Goal: Task Accomplishment & Management: Manage account settings

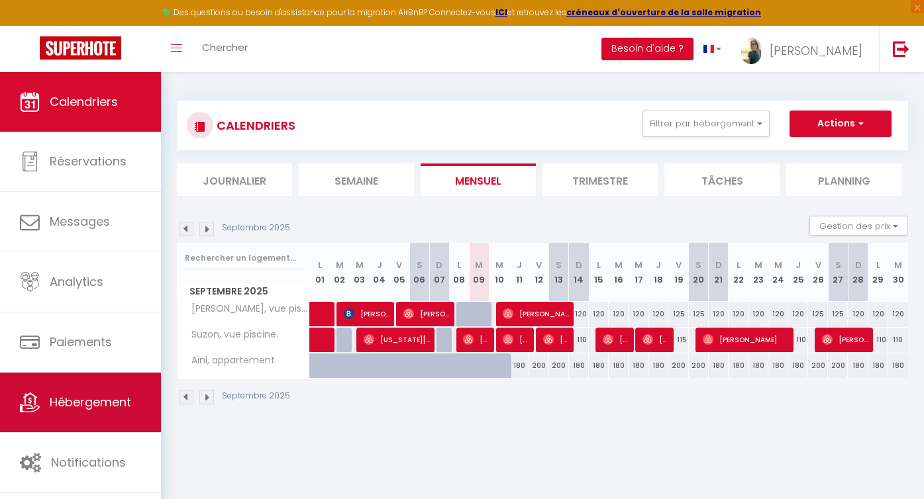
click at [103, 408] on span "Hébergement" at bounding box center [90, 402] width 81 height 17
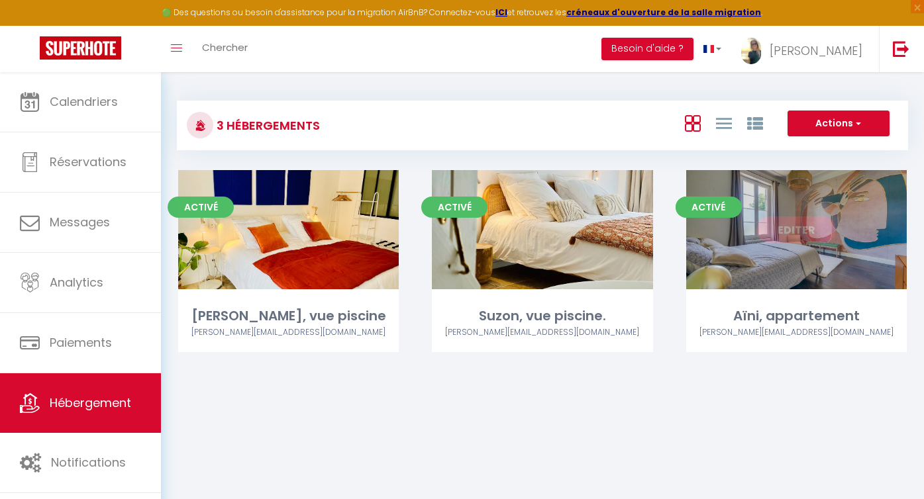
click at [820, 254] on div "Editer" at bounding box center [796, 229] width 220 height 119
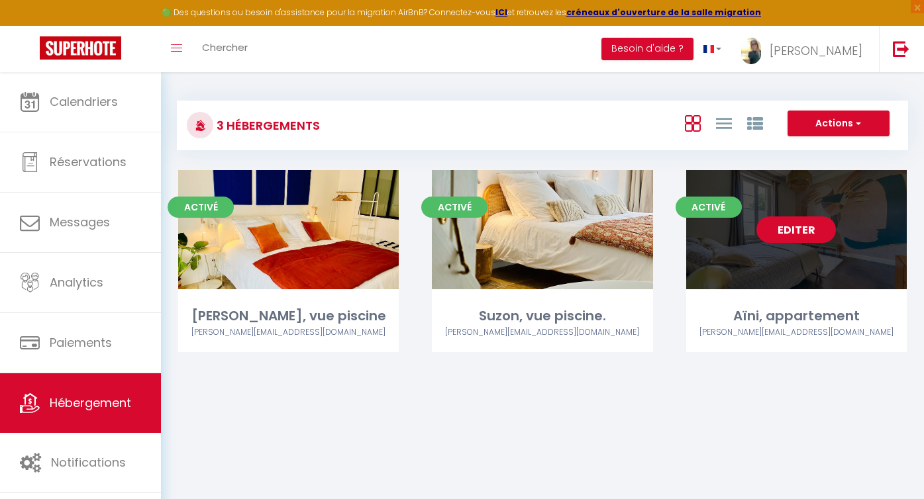
click at [806, 232] on link "Editer" at bounding box center [795, 229] width 79 height 26
select select "3"
select select "2"
select select "1"
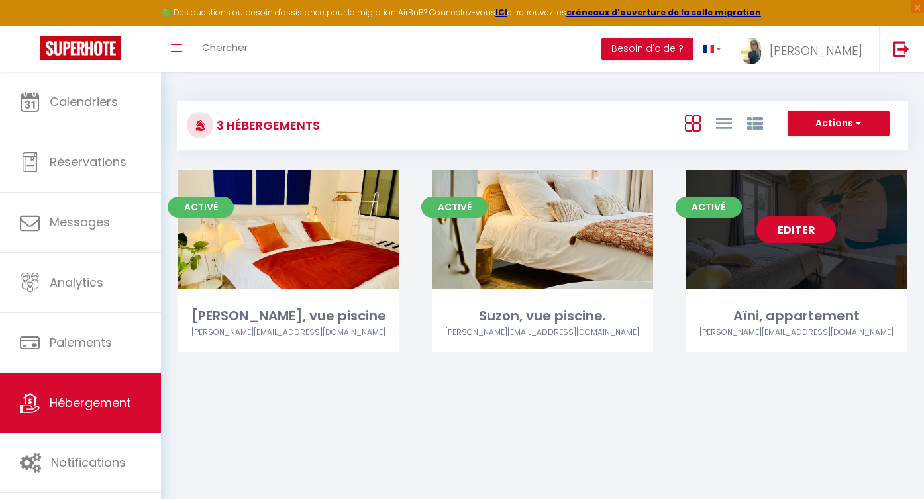
select select
select select "28"
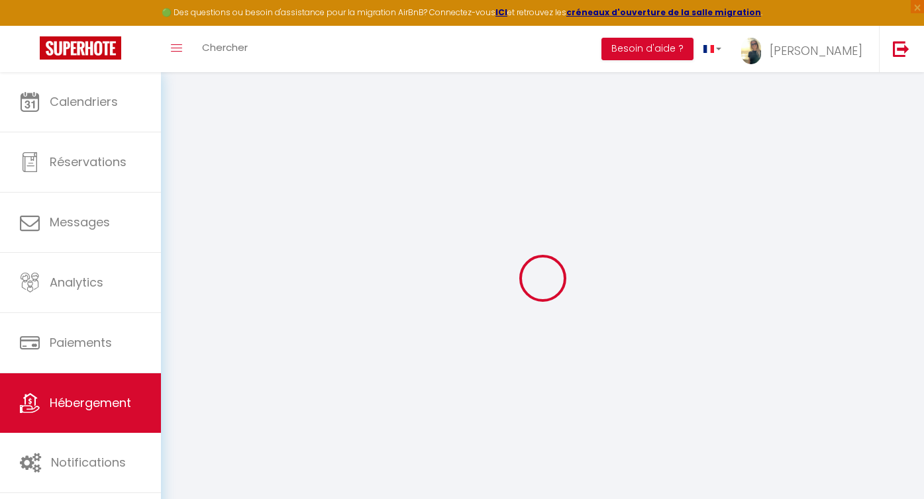
select select
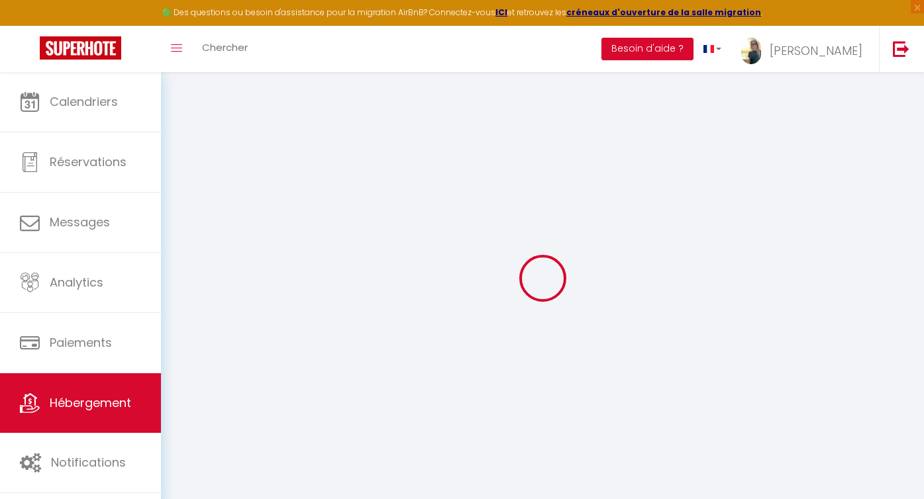
select select
checkbox input "false"
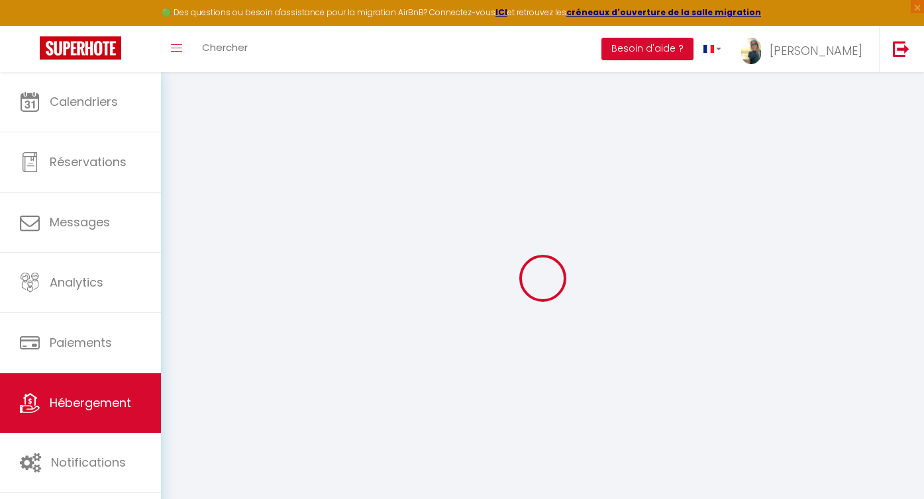
select select
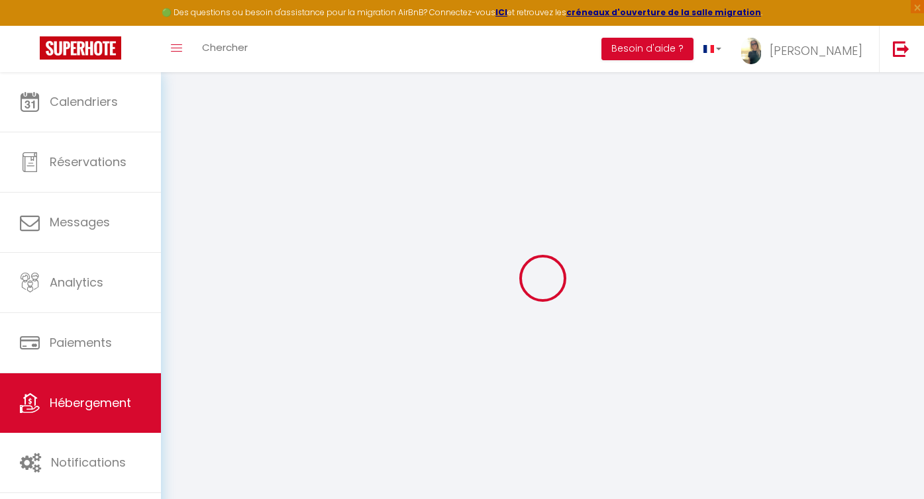
select select
checkbox input "false"
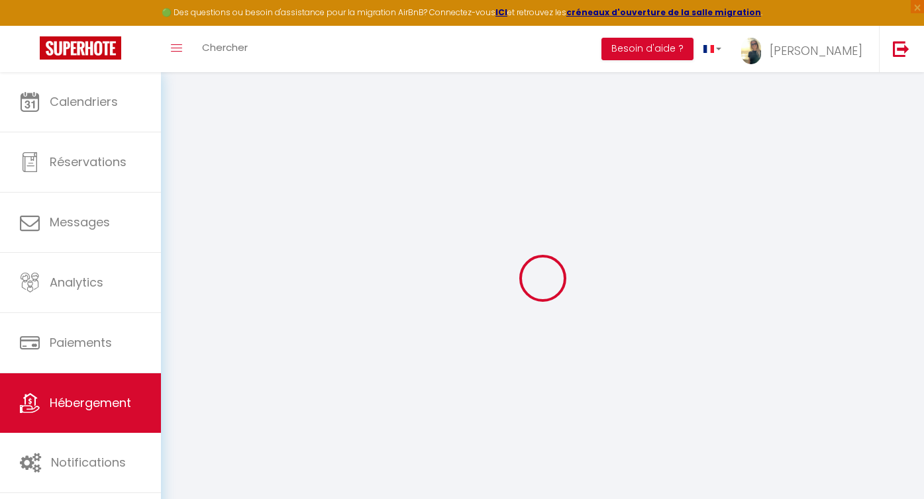
checkbox input "false"
select select
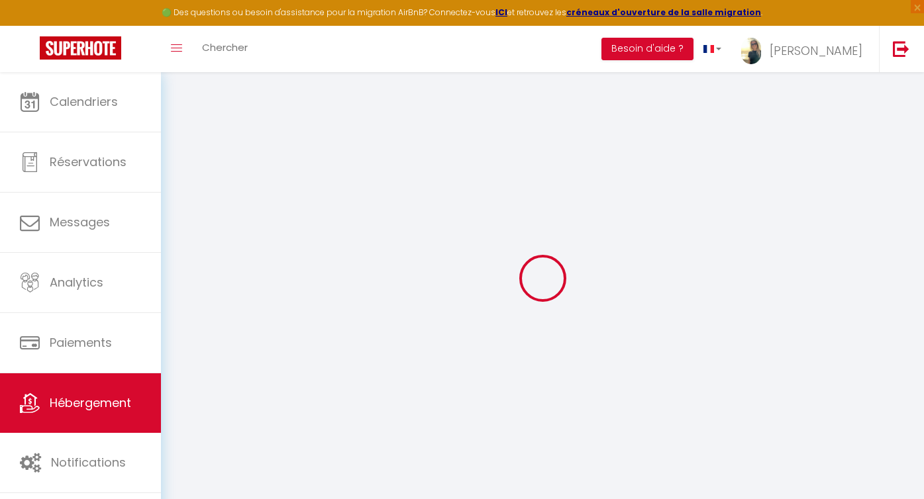
select select
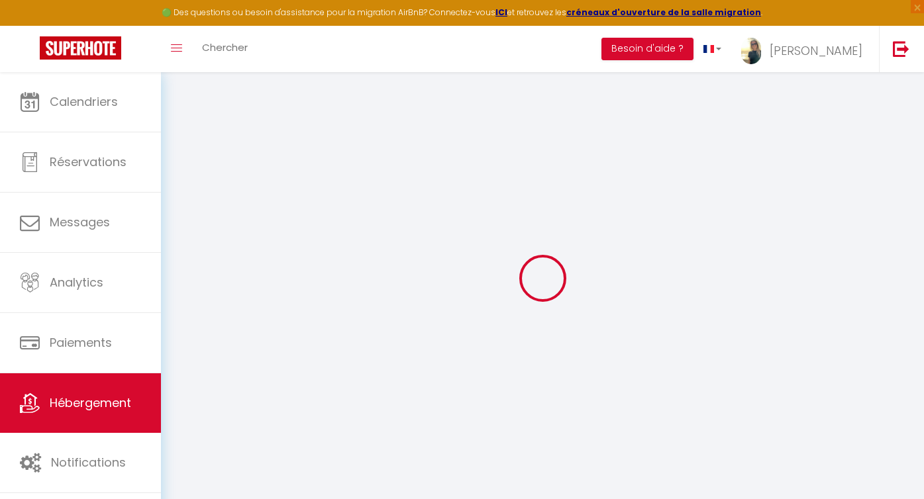
checkbox input "false"
select select
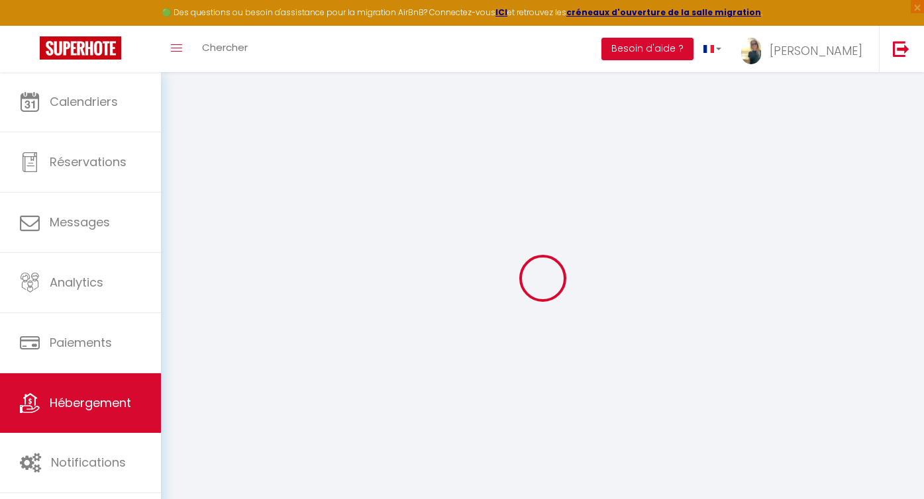
select select
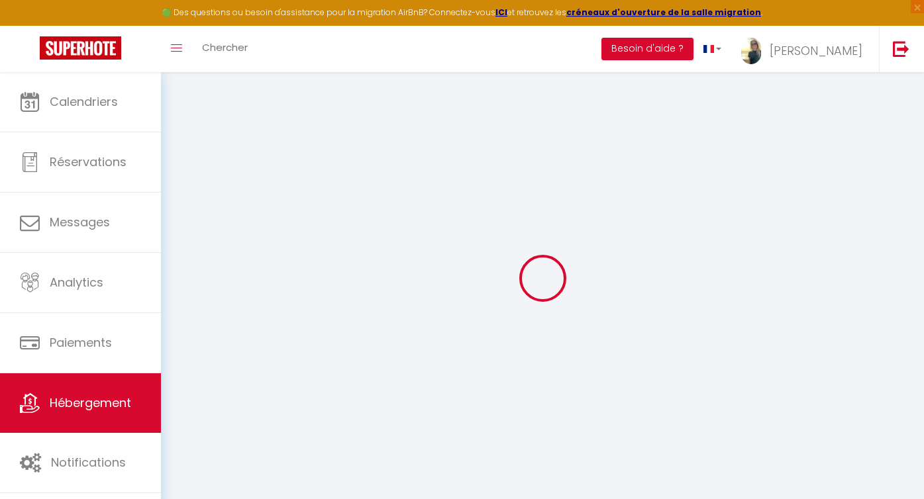
select select
checkbox input "false"
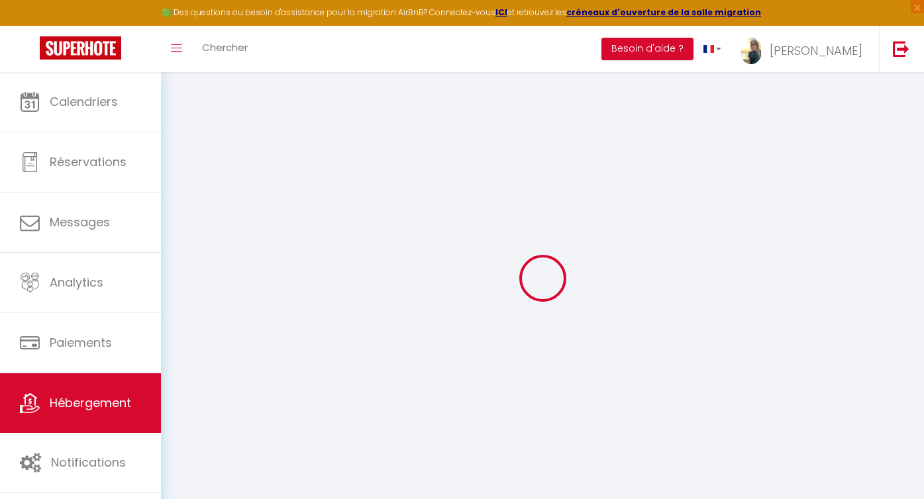
checkbox input "false"
select select
type input "Aïni, appartement"
type input "[PERSON_NAME]"
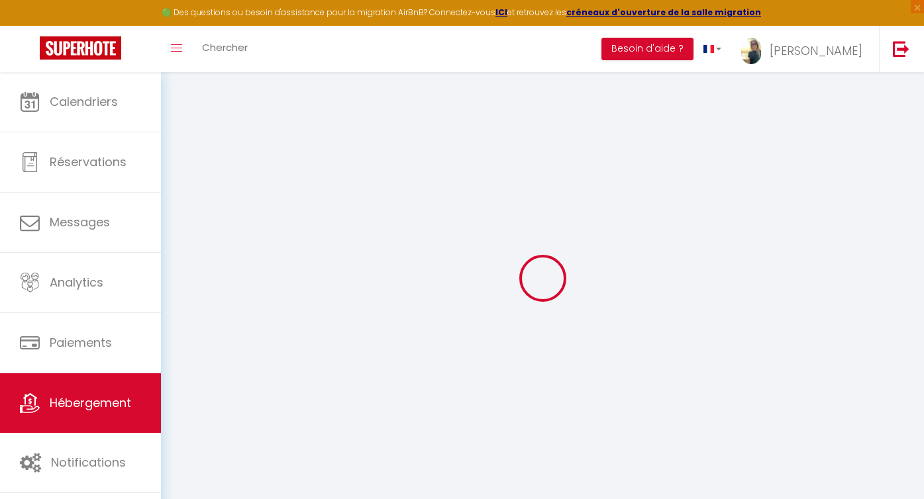
type input "GUIROUS"
type input "7 ALLEE DU [GEOGRAPHIC_DATA]"
type input "33420"
type input "TIZAC DE CURTON"
select select "2"
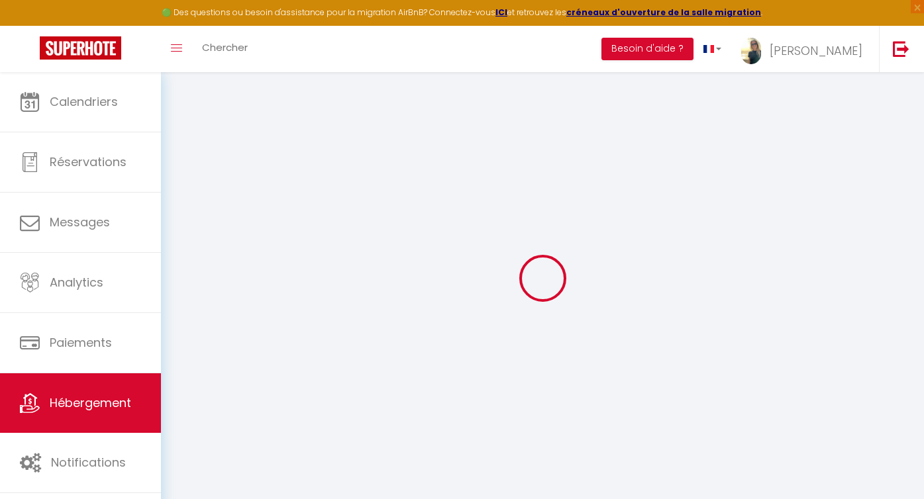
type input "200"
type input "250"
type input "80"
type input "1.11"
type input "600"
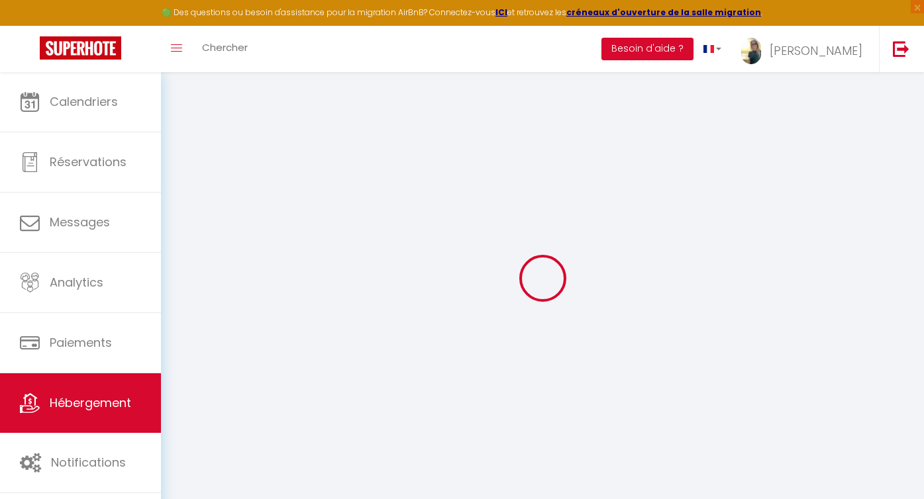
type input "10"
select select
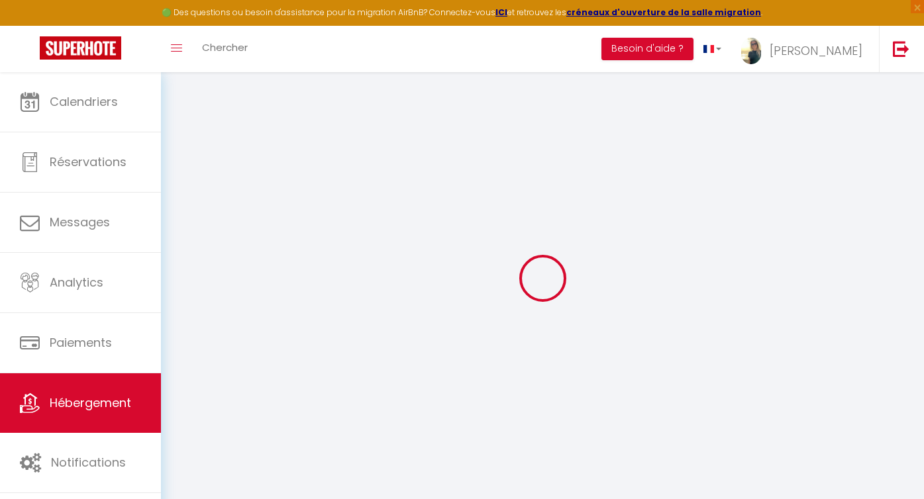
select select
type input "7 ALLEE DU [GEOGRAPHIC_DATA]"
type input "33420"
type input "TIZAC DE CURTON"
type input "[EMAIL_ADDRESS][DOMAIN_NAME]"
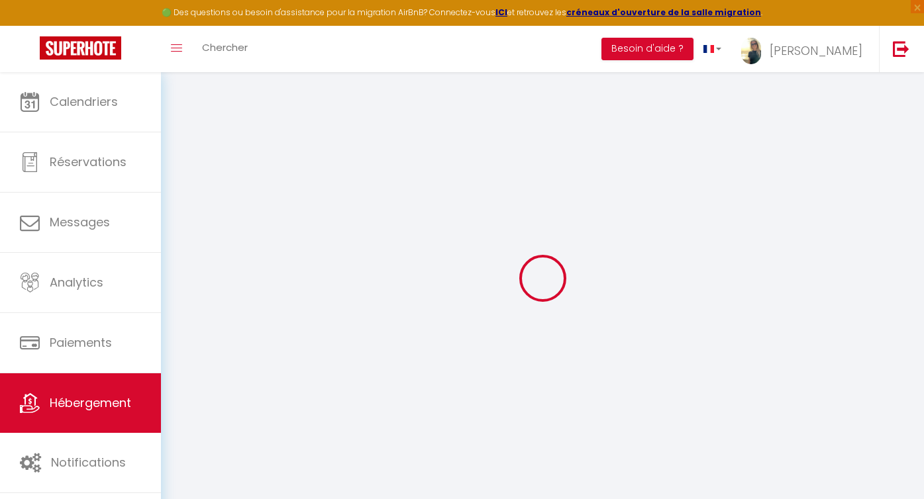
select select "12357"
checkbox input "false"
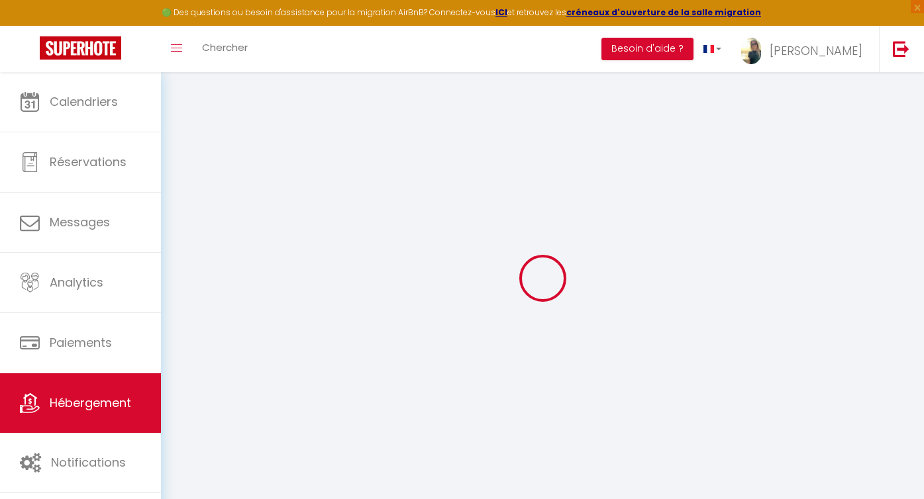
select select
type input "0"
select select
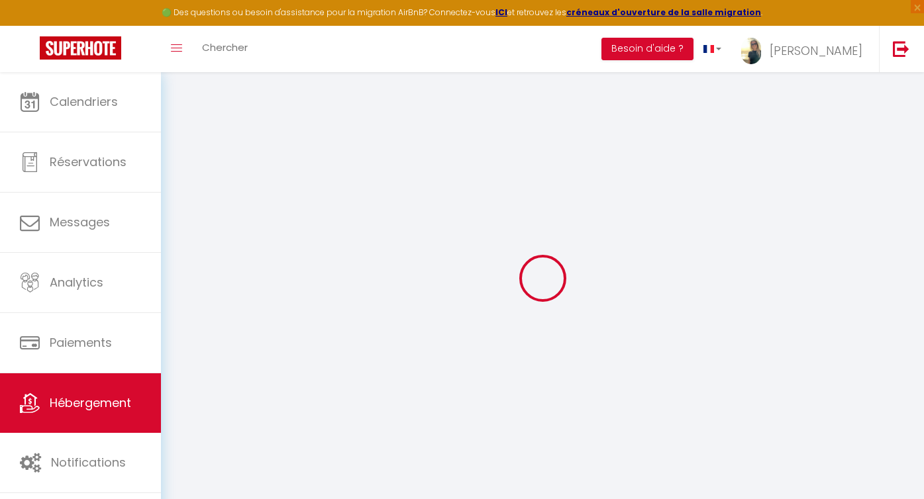
select select
checkbox input "false"
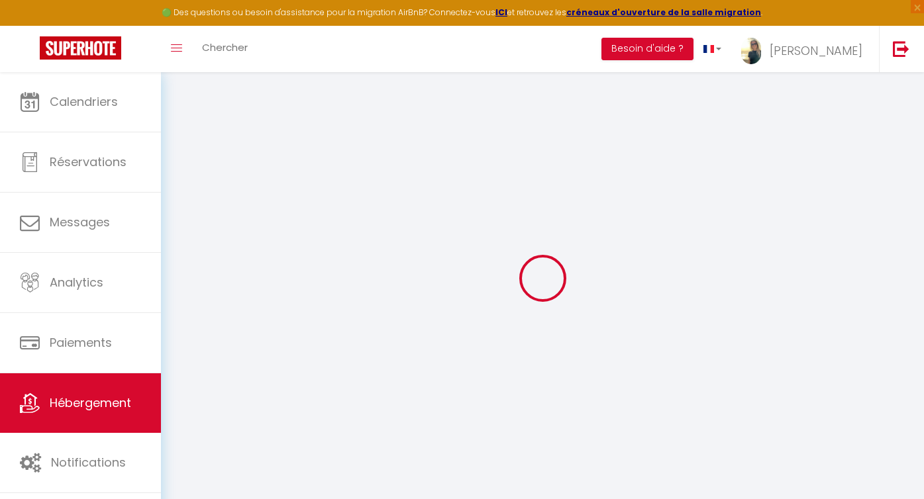
checkbox input "false"
select select
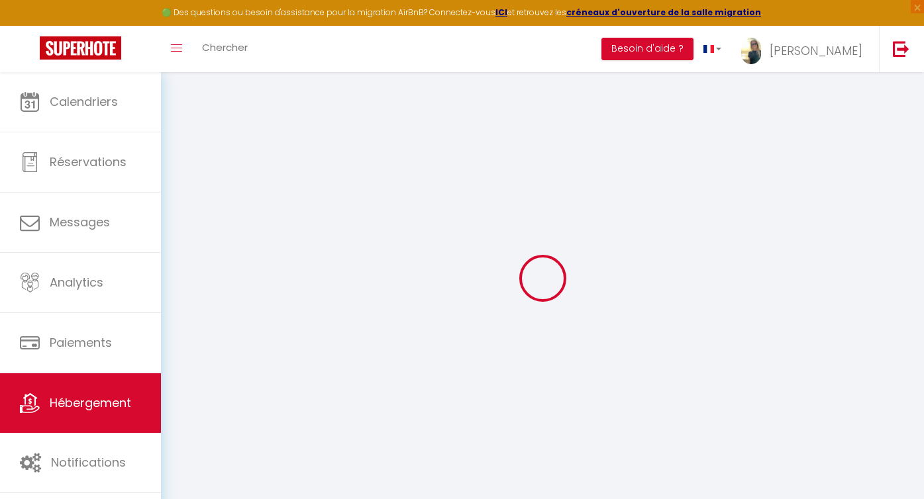
select select
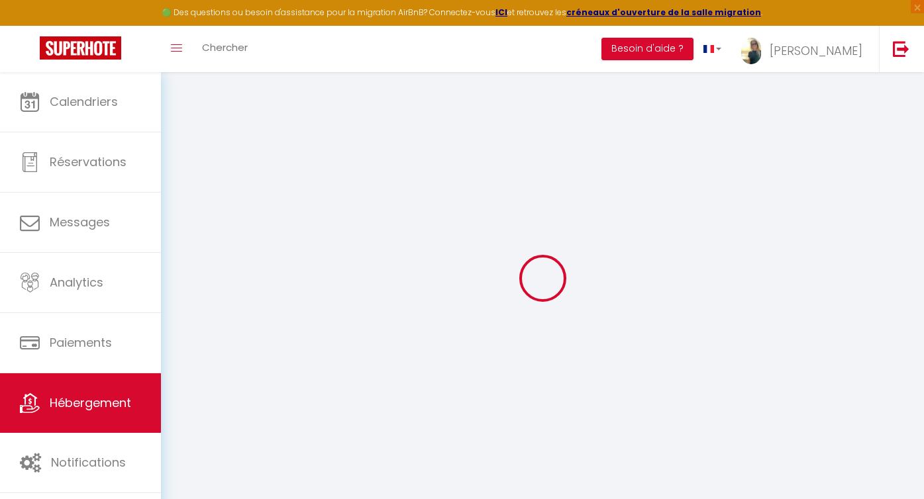
checkbox input "false"
select select
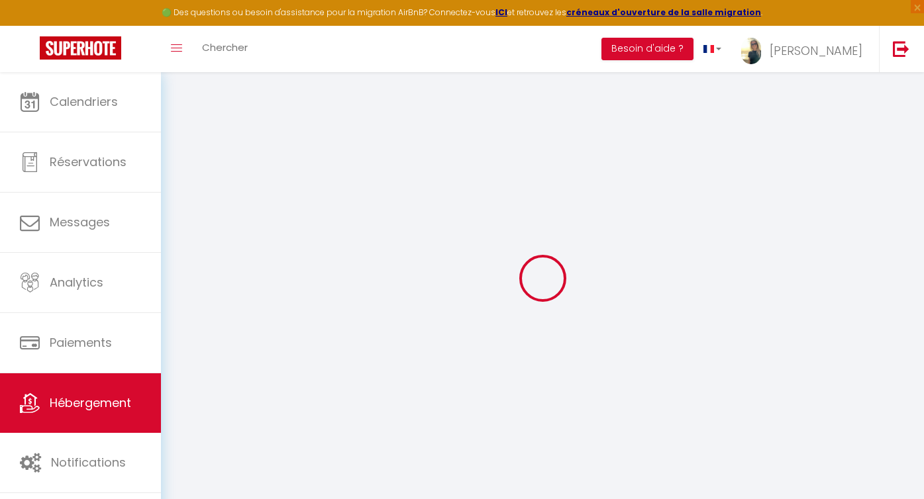
select select
checkbox input "false"
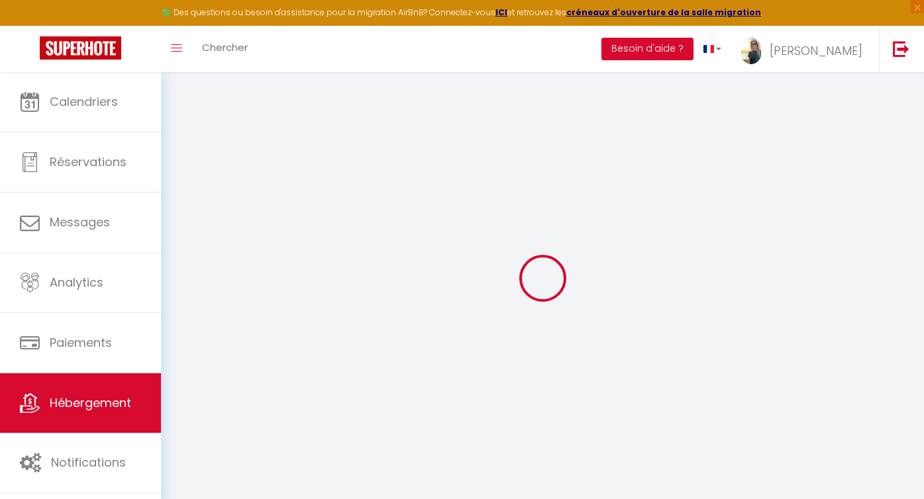
select select
select select "16:00"
select select "23:45"
select select "11:00"
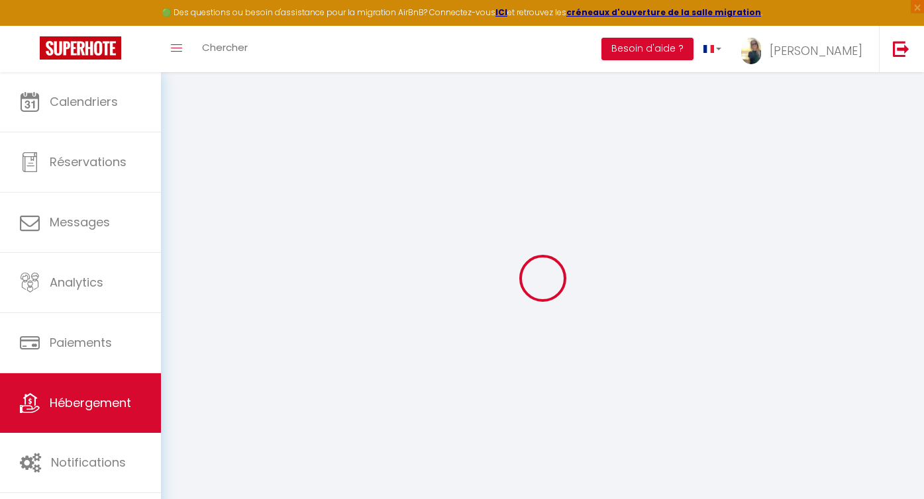
select select "30"
select select "120"
checkbox input "false"
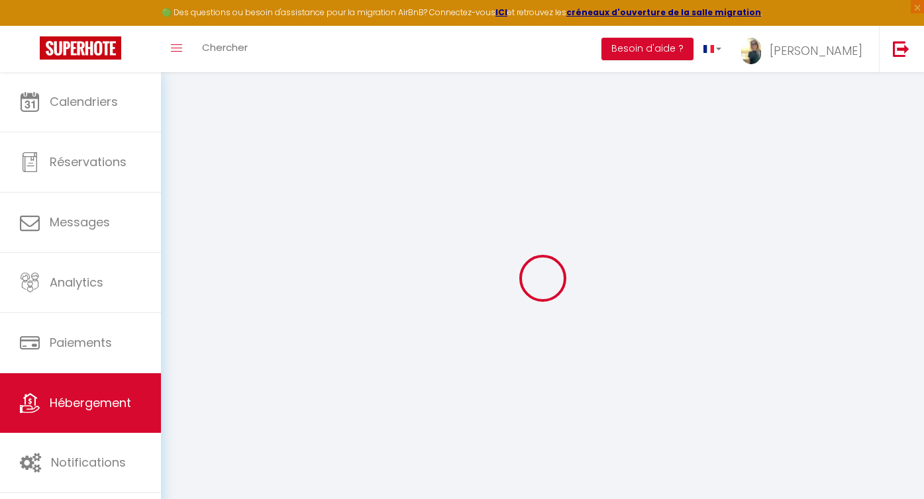
checkbox input "false"
select select
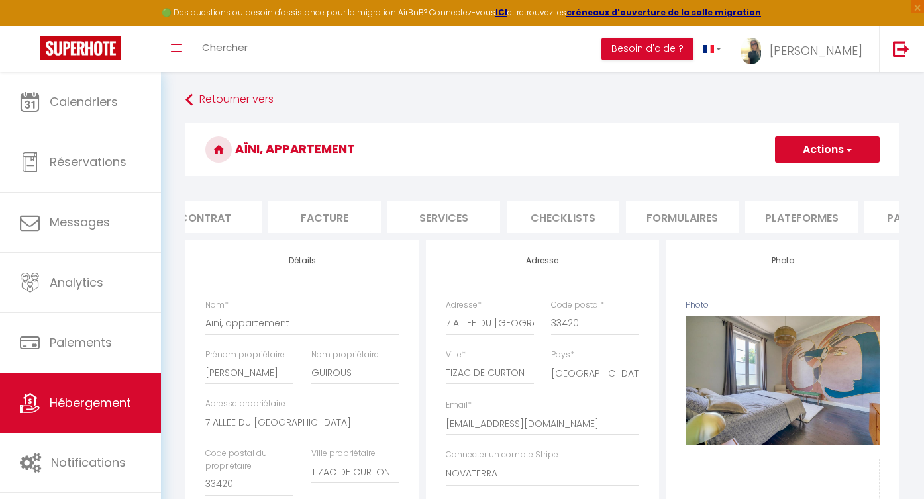
scroll to position [0, 478]
click at [504, 212] on li "Plateformes" at bounding box center [478, 217] width 113 height 32
select select
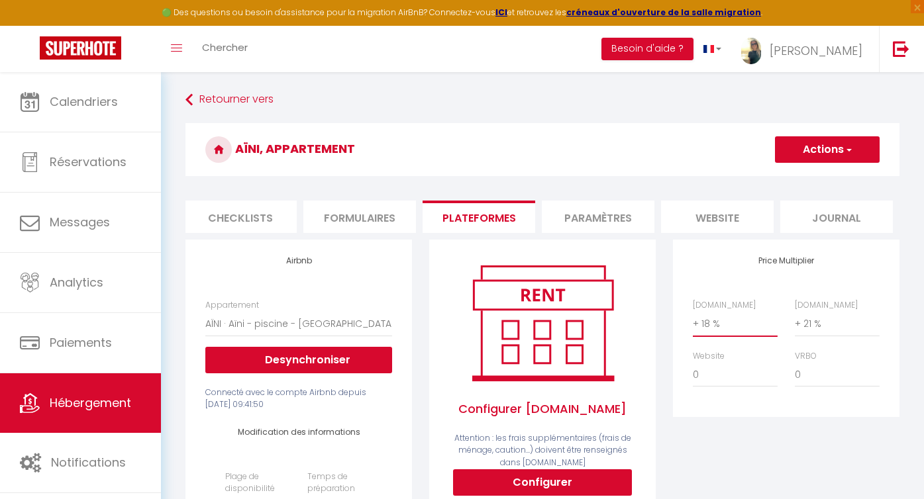
click at [710, 324] on select "0 + 1 % + 2 % + 3 % + 4 % + 5 % + 6 % + 7 % + 8 % + 9 %" at bounding box center [735, 323] width 85 height 25
select select "+ 22 %"
click at [693, 311] on select "0 + 1 % + 2 % + 3 % + 4 % + 5 % + 6 % + 7 % + 8 % + 9 %" at bounding box center [735, 323] width 85 height 25
select select
click at [863, 153] on button "Actions" at bounding box center [827, 149] width 105 height 26
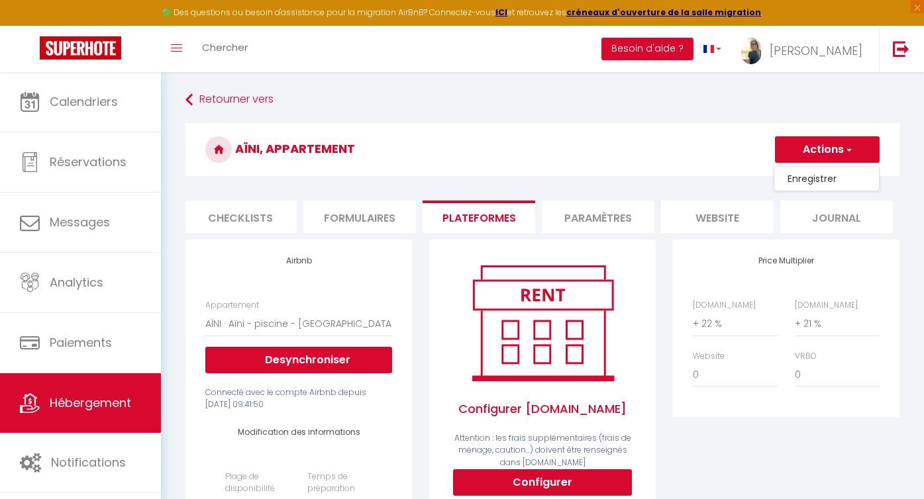
click at [853, 181] on link "Enregistrer" at bounding box center [826, 178] width 105 height 17
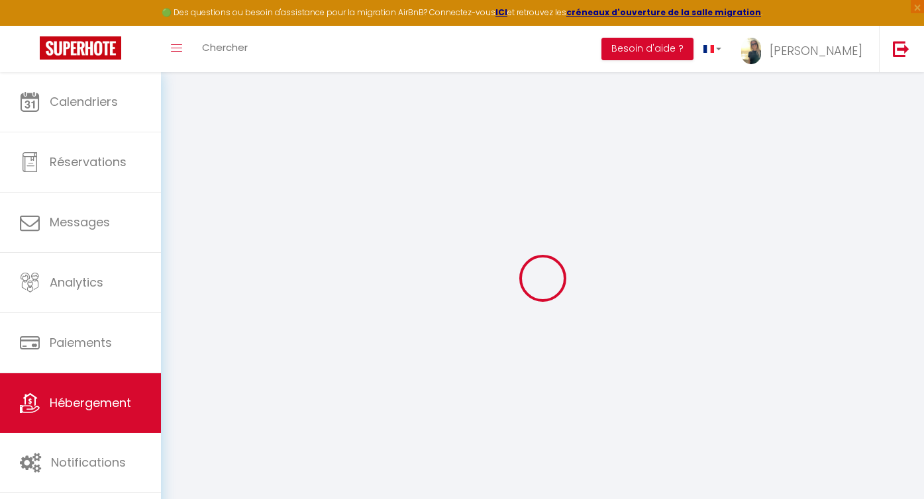
select select "365"
select select "1"
select select "well_reviewed_guests"
select select "EUR"
select select
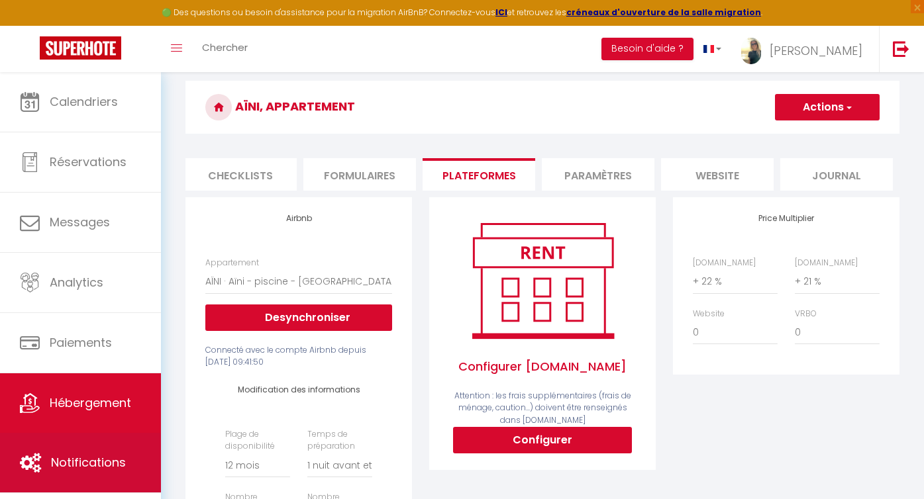
scroll to position [44, 0]
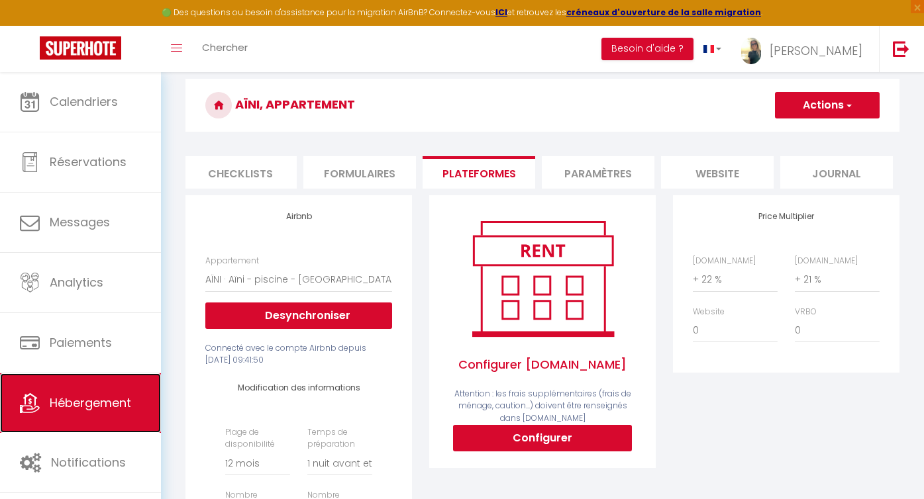
click at [88, 414] on link "Hébergement" at bounding box center [80, 403] width 161 height 60
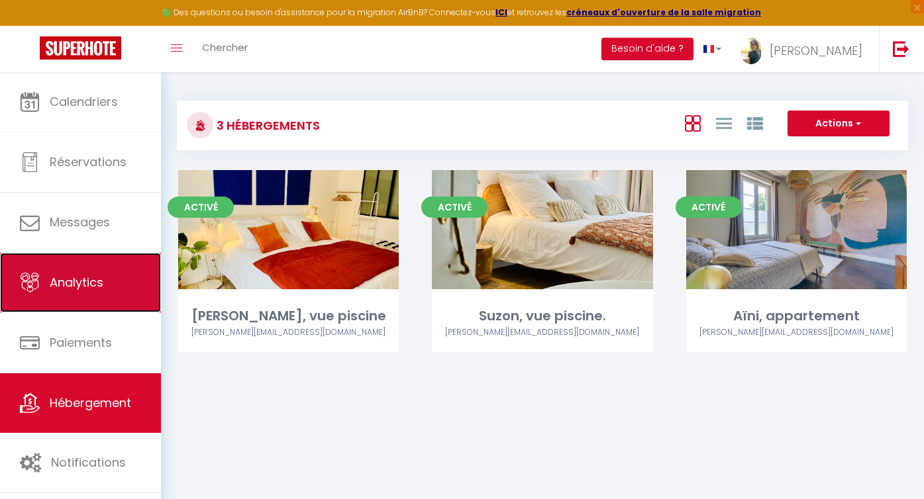
click at [80, 291] on link "Analytics" at bounding box center [80, 283] width 161 height 60
select select "2025"
select select "9"
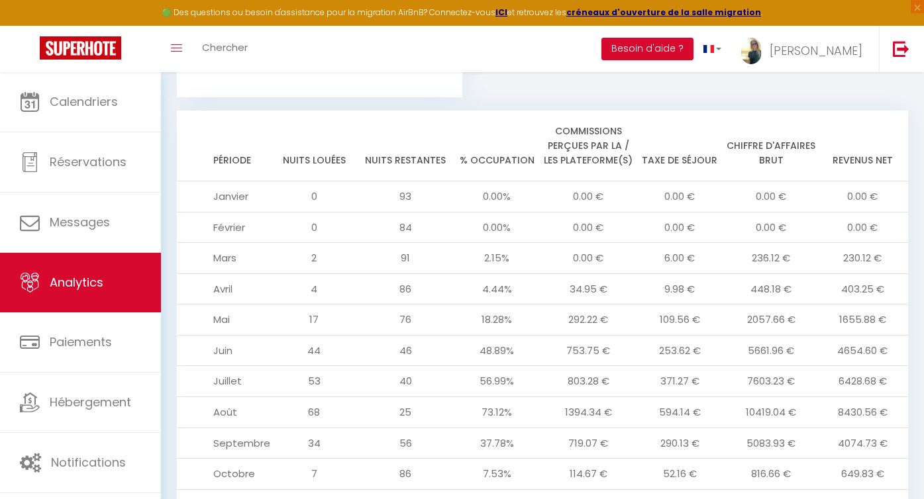
scroll to position [1461, 0]
